Goal: Task Accomplishment & Management: Use online tool/utility

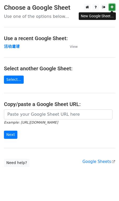
click at [110, 8] on icon at bounding box center [111, 7] width 3 height 4
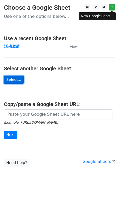
click at [11, 83] on link "Select..." at bounding box center [14, 80] width 20 height 8
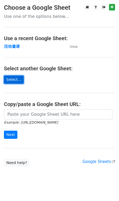
click at [18, 81] on link "Select..." at bounding box center [14, 80] width 20 height 8
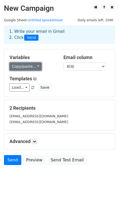
click at [28, 69] on link "Copy/paste..." at bounding box center [25, 67] width 32 height 8
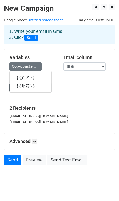
click at [64, 82] on div "Templates Load... Webinar Invitation Order Confirmation Trial Expiration Warnin…" at bounding box center [60, 84] width 108 height 16
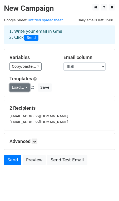
click at [16, 85] on link "Load..." at bounding box center [19, 88] width 20 height 8
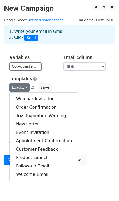
click at [81, 86] on div "Load... Webinar Invitation Order Confirmation Trial Expiration Warning Newslett…" at bounding box center [60, 88] width 108 height 8
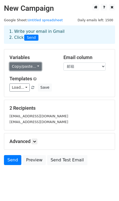
click at [34, 64] on link "Copy/paste..." at bounding box center [25, 67] width 32 height 8
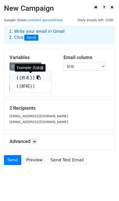
click at [37, 79] on icon at bounding box center [39, 77] width 4 height 4
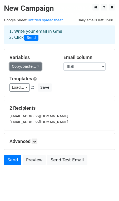
click at [37, 68] on link "Copy/paste..." at bounding box center [25, 67] width 32 height 8
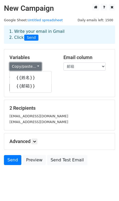
click at [37, 67] on link "Copy/paste..." at bounding box center [25, 67] width 32 height 8
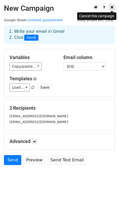
click at [111, 8] on icon at bounding box center [111, 7] width 3 height 4
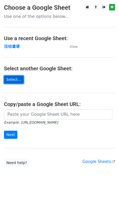
click at [15, 82] on link "Select..." at bounding box center [14, 80] width 20 height 8
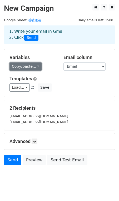
click at [36, 67] on link "Copy/paste..." at bounding box center [25, 67] width 32 height 8
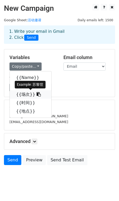
click at [37, 94] on icon at bounding box center [39, 94] width 4 height 4
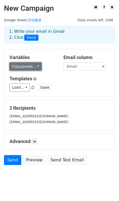
click at [34, 67] on link "Copy/paste..." at bounding box center [25, 67] width 32 height 8
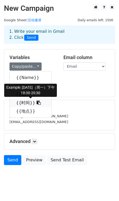
click at [37, 103] on icon at bounding box center [39, 103] width 4 height 4
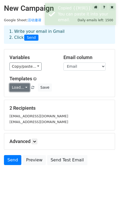
click at [26, 86] on link "Load..." at bounding box center [19, 88] width 20 height 8
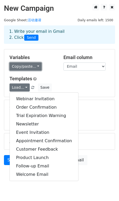
click at [35, 68] on link "Copy/paste..." at bounding box center [25, 67] width 32 height 8
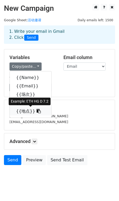
click at [37, 111] on icon at bounding box center [39, 111] width 4 height 4
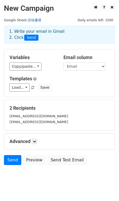
click at [37, 21] on link "活动邀请" at bounding box center [35, 20] width 14 height 4
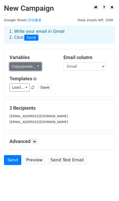
click at [30, 66] on link "Copy/paste..." at bounding box center [25, 67] width 32 height 8
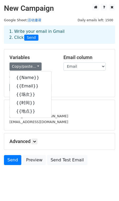
click at [35, 20] on link "活动邀请" at bounding box center [35, 20] width 14 height 4
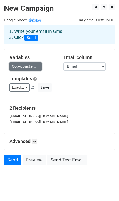
click at [37, 68] on link "Copy/paste..." at bounding box center [25, 67] width 32 height 8
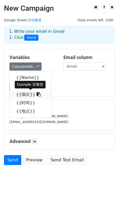
click at [37, 95] on icon at bounding box center [39, 94] width 4 height 4
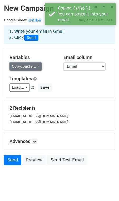
click at [37, 66] on link "Copy/paste..." at bounding box center [25, 67] width 32 height 8
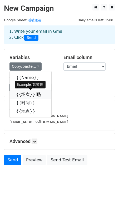
click at [37, 95] on icon at bounding box center [39, 94] width 4 height 4
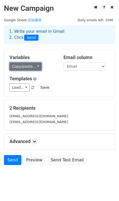
click at [34, 66] on link "Copy/paste..." at bounding box center [25, 67] width 32 height 8
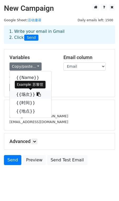
click at [37, 95] on icon at bounding box center [39, 94] width 4 height 4
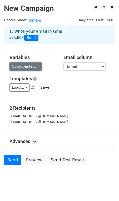
click at [36, 67] on link "Copy/paste..." at bounding box center [25, 67] width 32 height 8
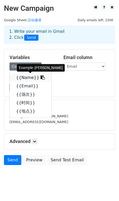
click at [40, 79] on icon at bounding box center [42, 77] width 4 height 4
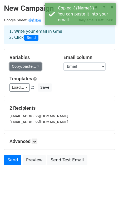
click at [35, 66] on link "Copy/paste..." at bounding box center [25, 67] width 32 height 8
